Goal: Find specific fact: Find specific page/section

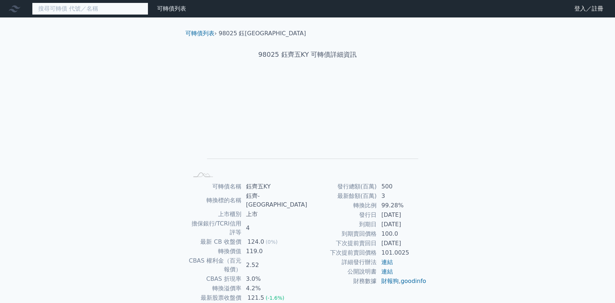
click at [113, 8] on input at bounding box center [90, 9] width 116 height 12
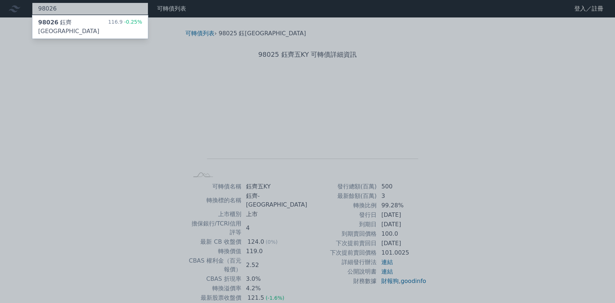
type input "98026"
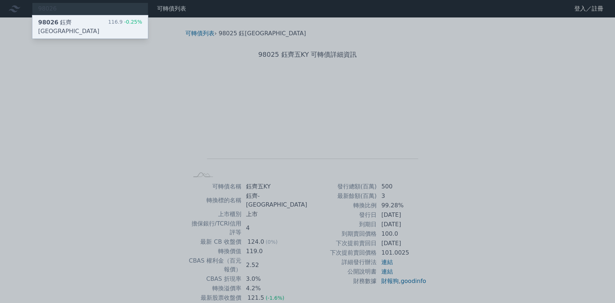
click at [121, 23] on div "116.9 -0.25%" at bounding box center [125, 26] width 34 height 17
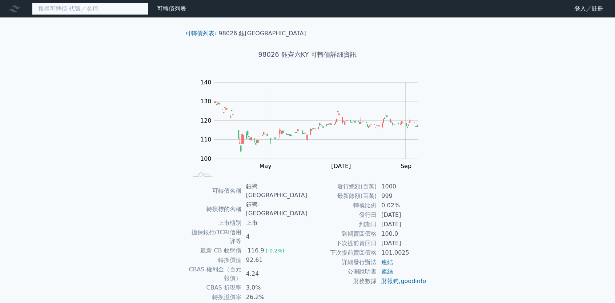
click at [77, 11] on input at bounding box center [90, 9] width 116 height 12
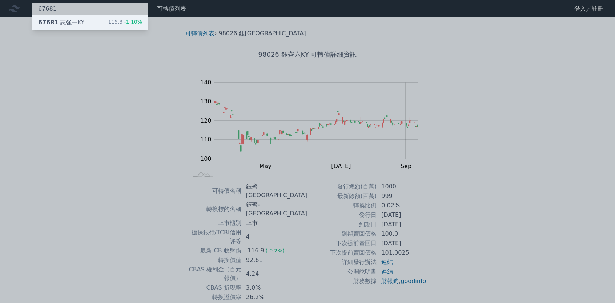
type input "67681"
click at [95, 22] on div "67681 志強一KY 115.3 -1.10%" at bounding box center [90, 22] width 116 height 15
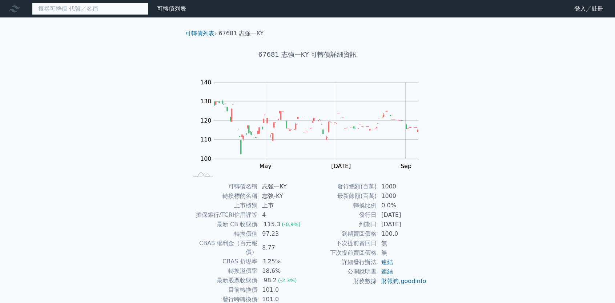
click at [92, 10] on input at bounding box center [90, 9] width 116 height 12
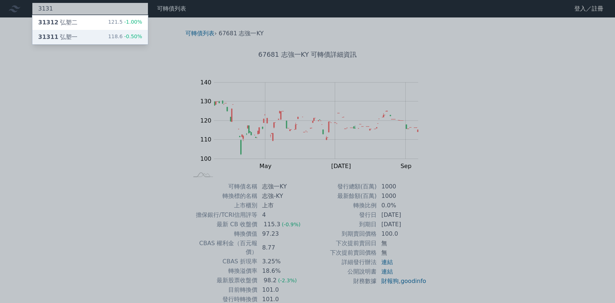
type input "3131"
click at [88, 35] on div "31311 弘塑一 118.6 -0.50%" at bounding box center [90, 37] width 116 height 15
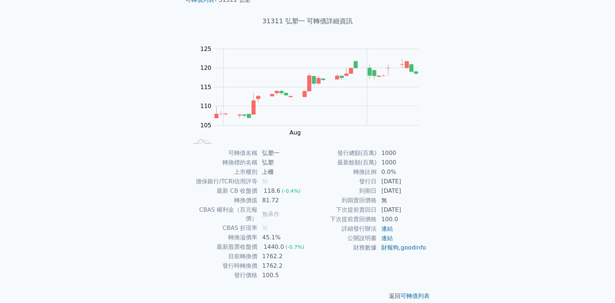
scroll to position [33, 0]
